Goal: Task Accomplishment & Management: Manage account settings

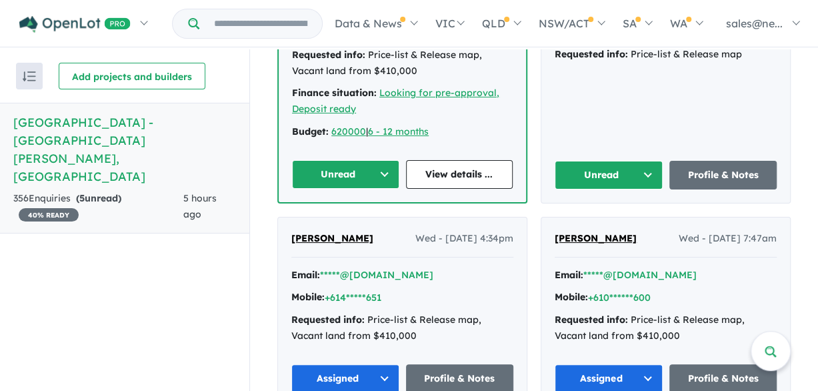
scroll to position [534, 0]
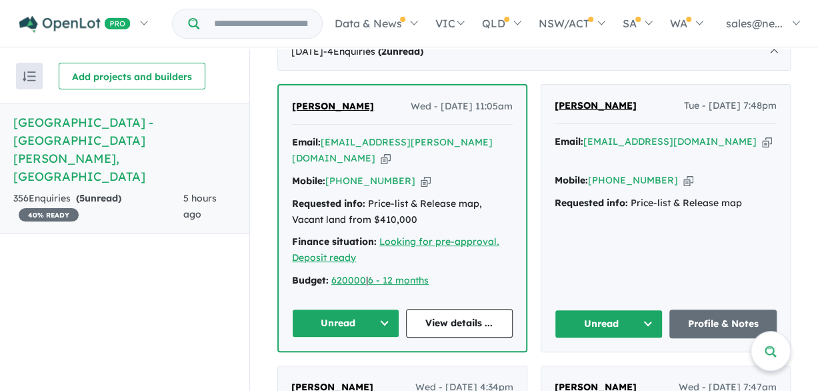
click at [362, 309] on button "Unread" at bounding box center [345, 323] width 107 height 29
click at [391, 151] on icon "button" at bounding box center [386, 158] width 10 height 14
click at [421, 174] on icon "button" at bounding box center [426, 181] width 10 height 14
click at [379, 309] on button "Unread" at bounding box center [345, 323] width 107 height 29
click at [352, 370] on button "Assigned" at bounding box center [351, 385] width 116 height 31
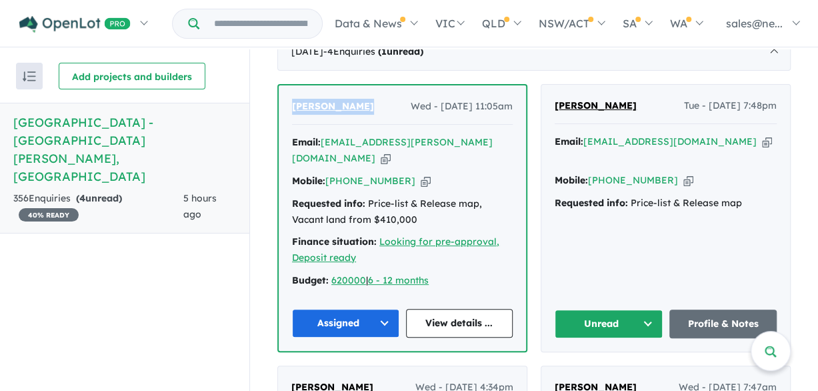
drag, startPoint x: 346, startPoint y: 105, endPoint x: 372, endPoint y: 110, distance: 26.4
click at [372, 110] on div "[PERSON_NAME] Wed - [DATE] 11:05am Email: [EMAIL_ADDRESS][PERSON_NAME][DOMAIN_N…" at bounding box center [402, 217] width 247 height 265
drag, startPoint x: 372, startPoint y: 110, endPoint x: 363, endPoint y: 106, distance: 9.5
copy span "[PERSON_NAME]"
click at [762, 139] on icon "button" at bounding box center [767, 142] width 10 height 14
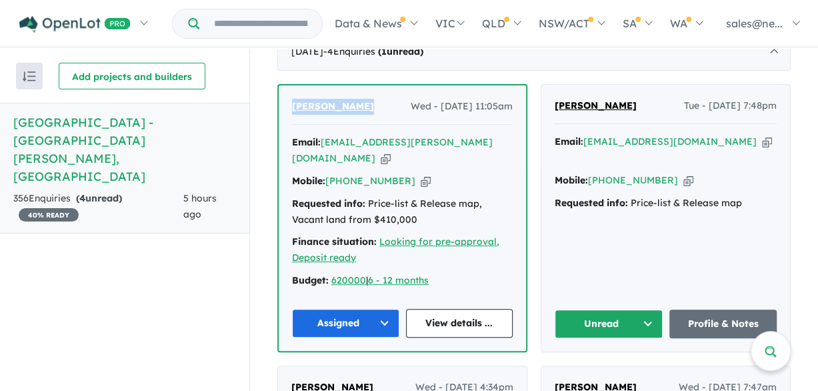
copy span "[PERSON_NAME]"
click at [627, 309] on button "Unread" at bounding box center [609, 323] width 108 height 29
click at [584, 370] on button "Assigned" at bounding box center [614, 385] width 116 height 31
click at [684, 173] on icon "button" at bounding box center [689, 180] width 10 height 14
copy span "[PERSON_NAME]"
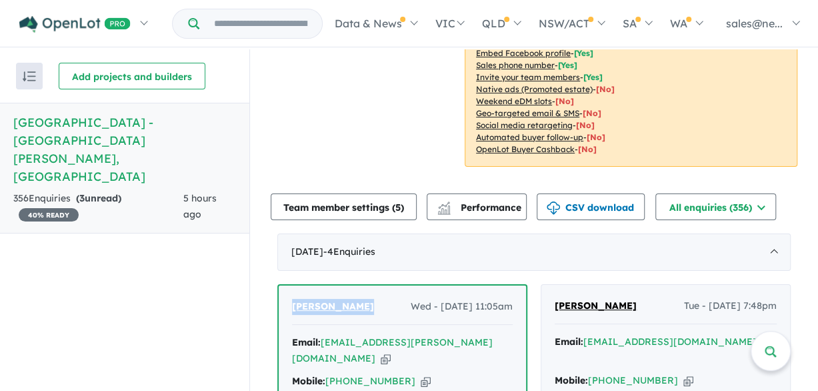
scroll to position [466, 0]
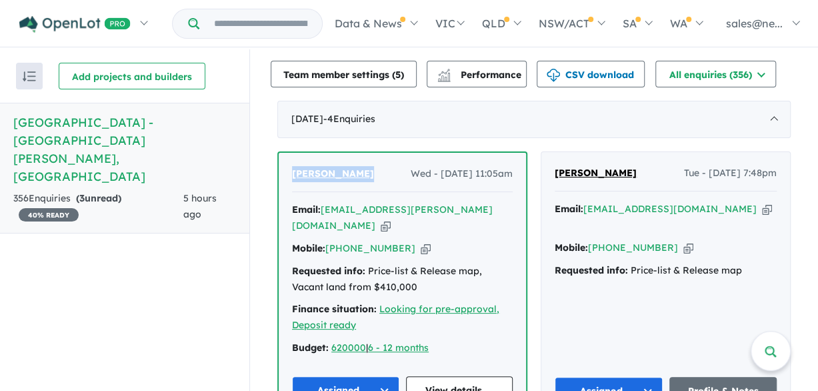
click at [762, 211] on icon "button" at bounding box center [767, 209] width 10 height 14
copy span "[PERSON_NAME]"
